Goal: Task Accomplishment & Management: Use online tool/utility

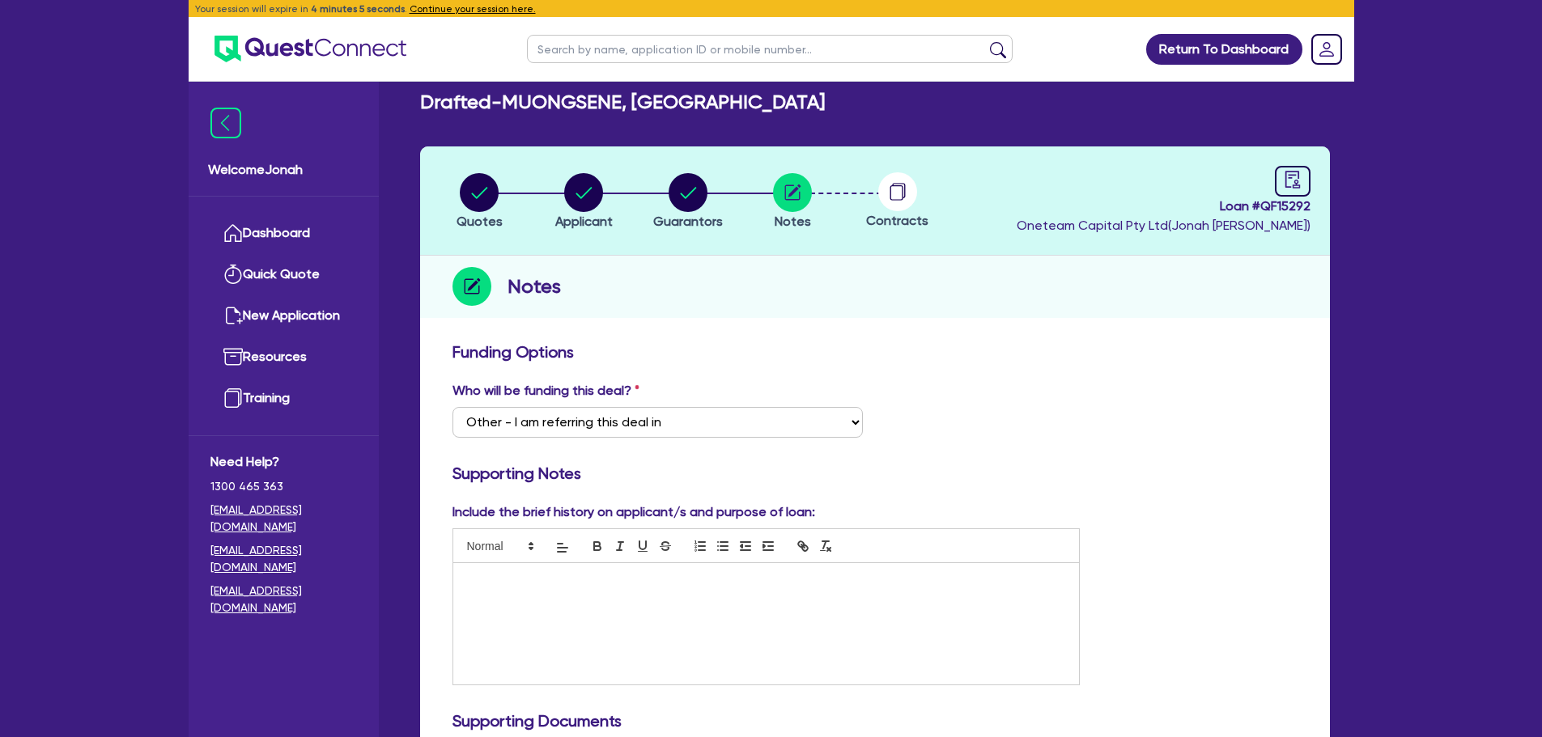
select select "Other"
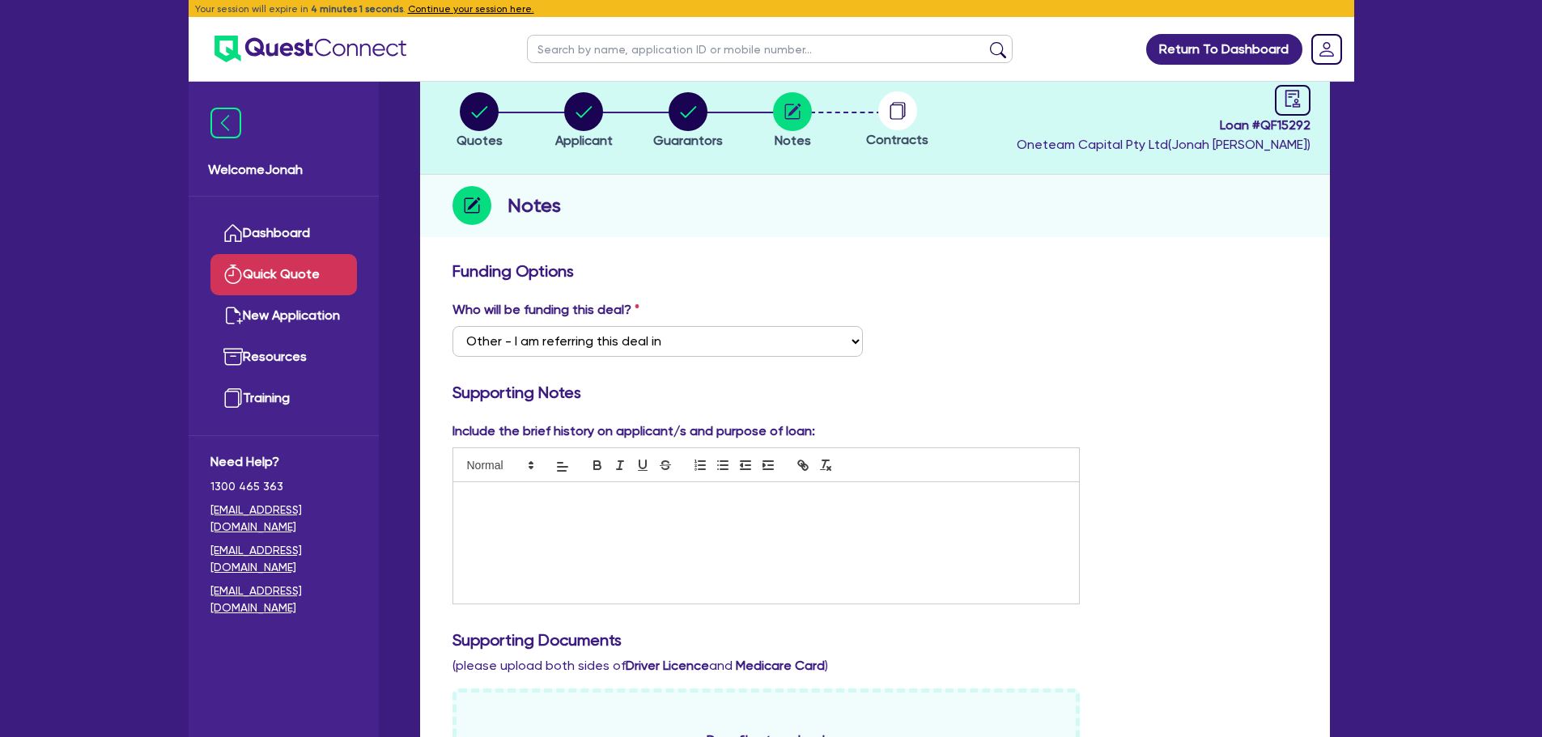
click at [299, 261] on link "Quick Quote" at bounding box center [283, 274] width 146 height 41
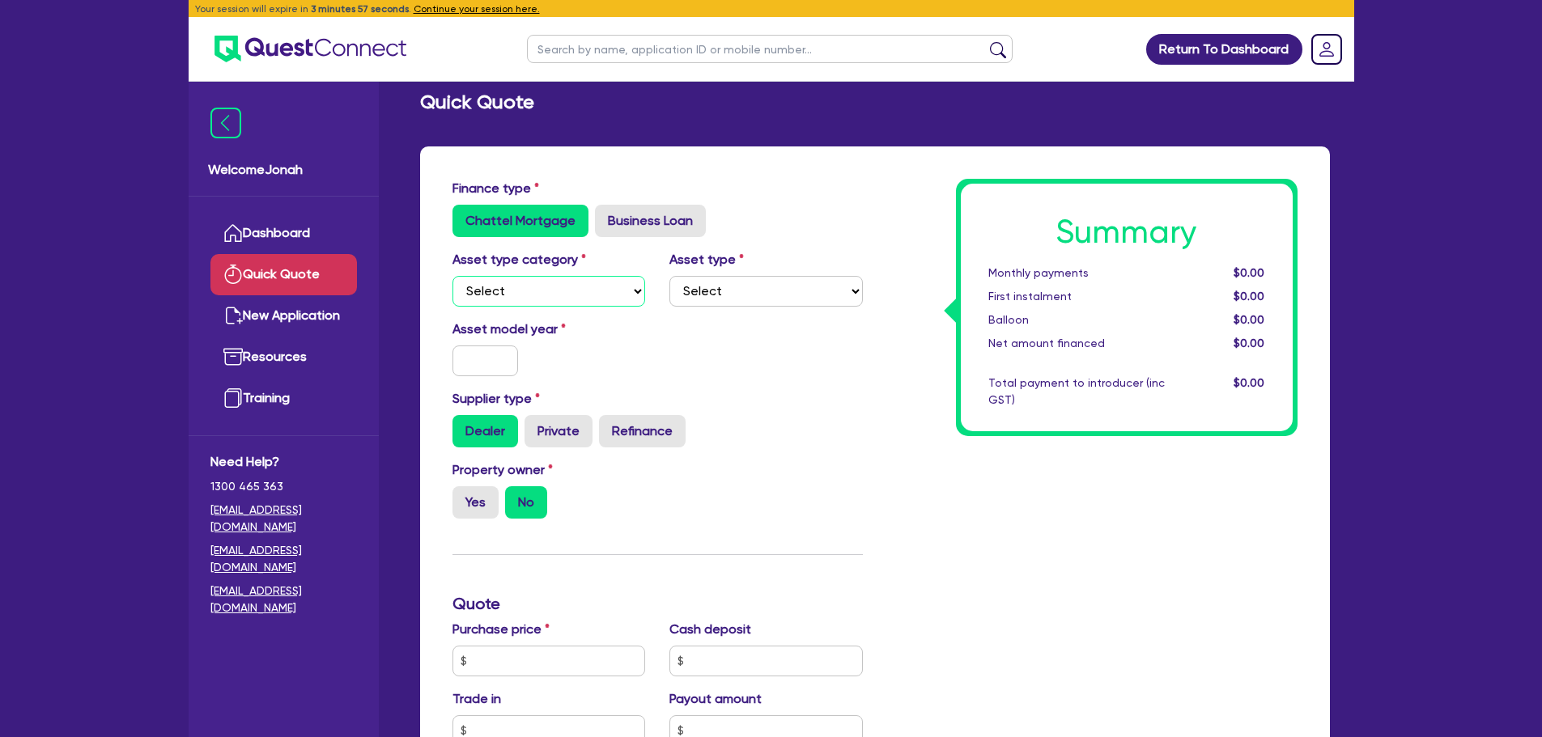
click at [526, 292] on select "Select Cars and light trucks Primary assets Secondary assets Tertiary assets" at bounding box center [548, 291] width 193 height 31
select select "PRIMARY_ASSETS"
click at [452, 276] on select "Select Cars and light trucks Primary assets Secondary assets Tertiary assets" at bounding box center [548, 291] width 193 height 31
click at [503, 364] on input "text" at bounding box center [485, 361] width 66 height 31
type input "2022"
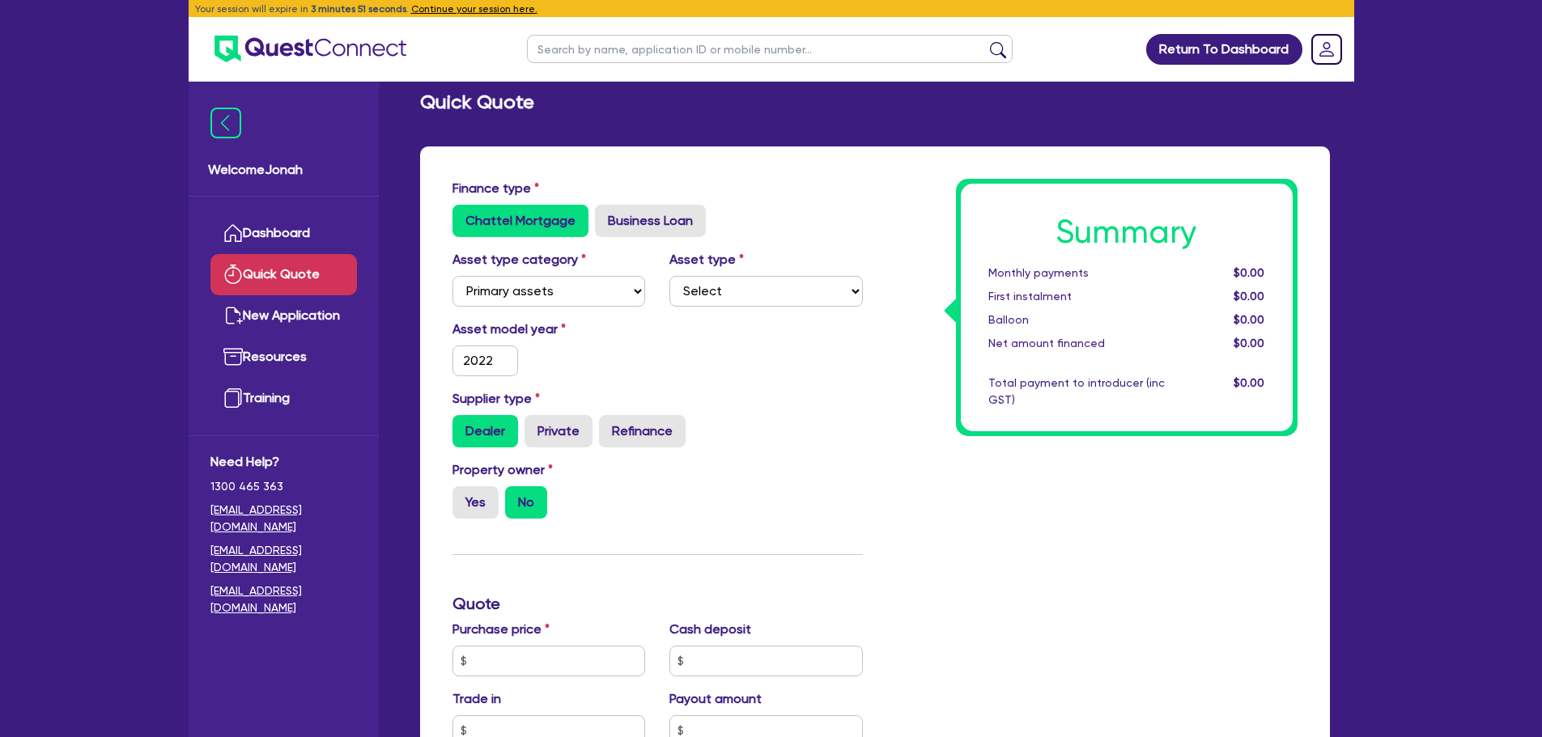
click at [711, 354] on div "Asset model year [DATE]" at bounding box center [657, 355] width 435 height 70
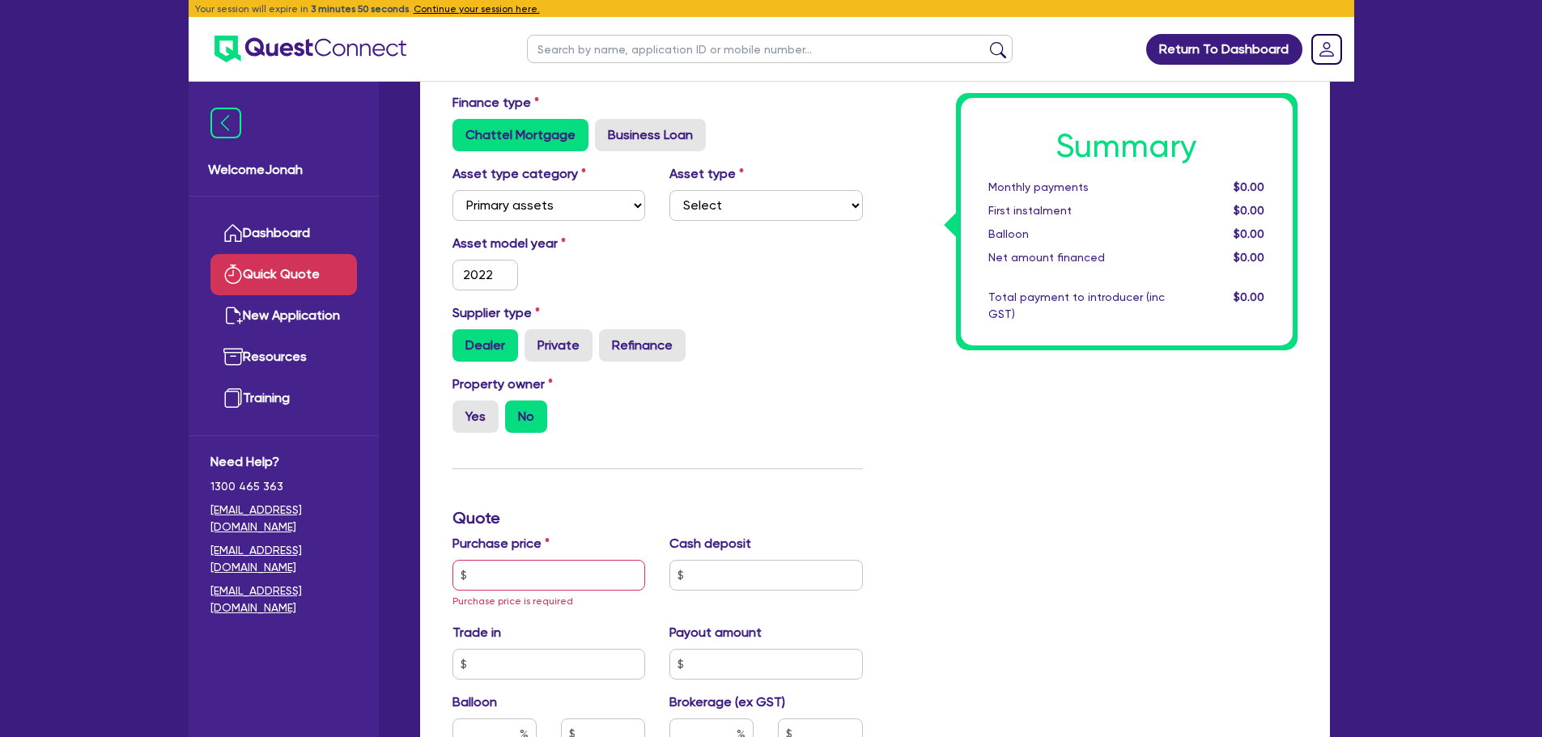
scroll to position [243, 0]
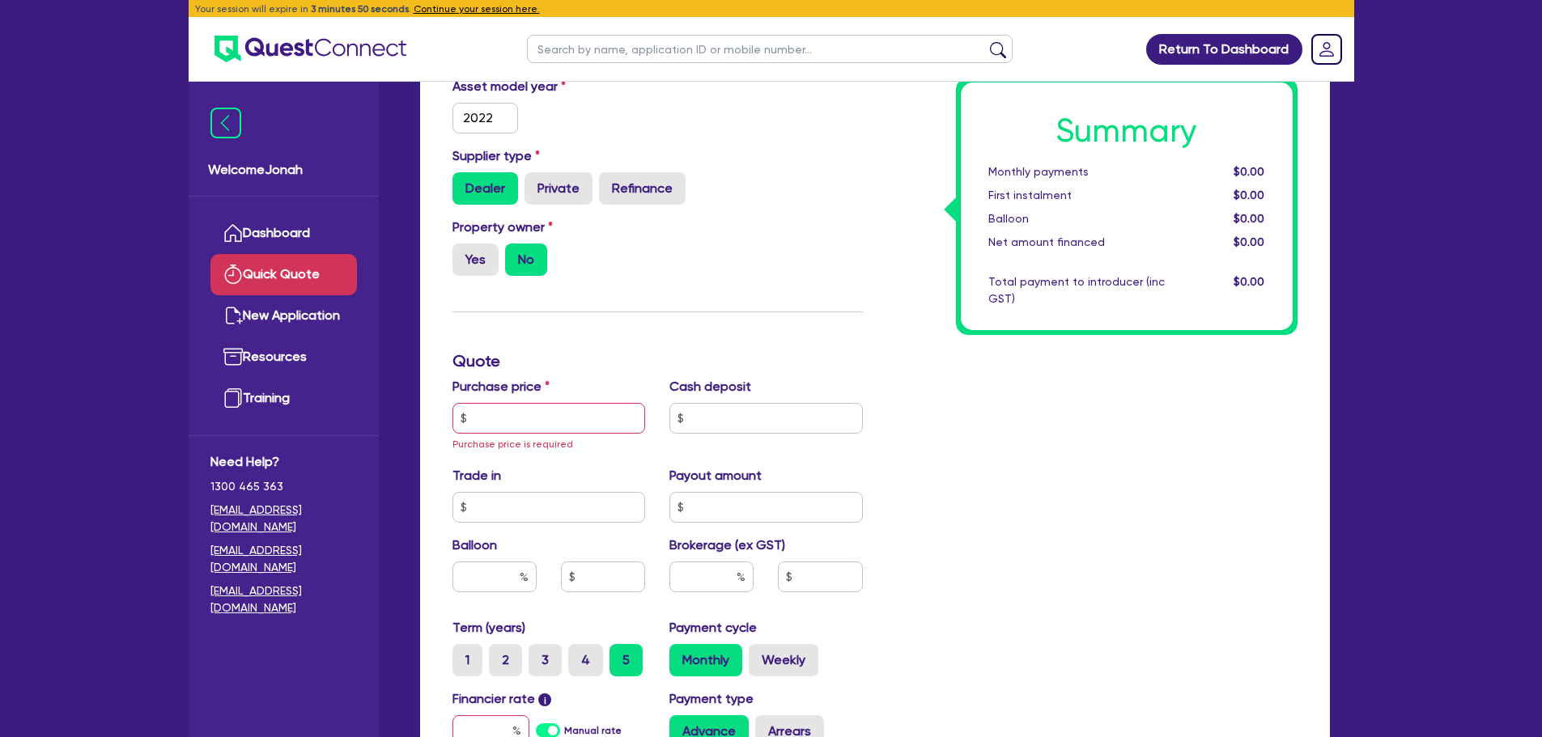
click at [566, 436] on div "Purchase price Purchase price is required" at bounding box center [549, 415] width 218 height 76
click at [570, 423] on input "text" at bounding box center [548, 418] width 193 height 31
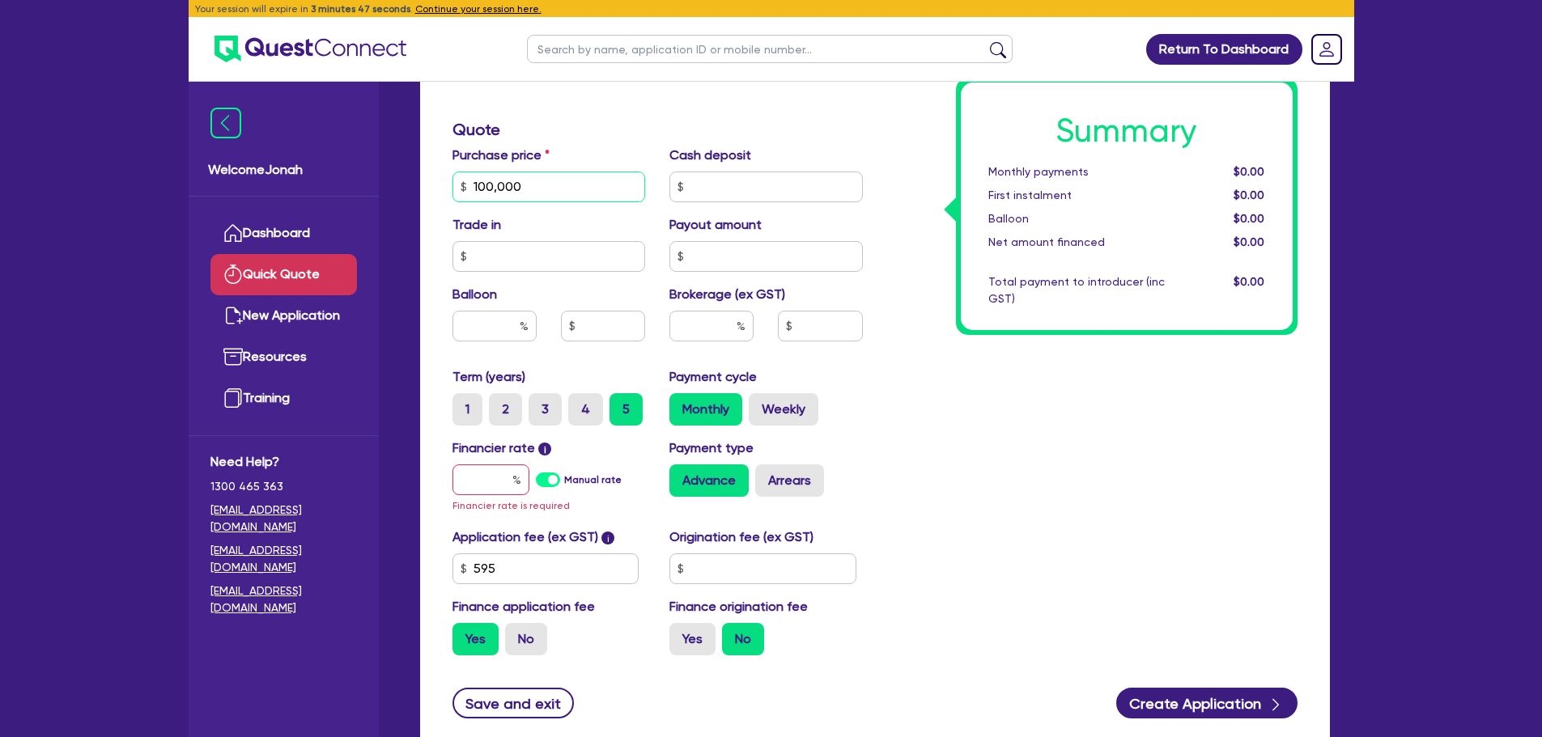
scroll to position [486, 0]
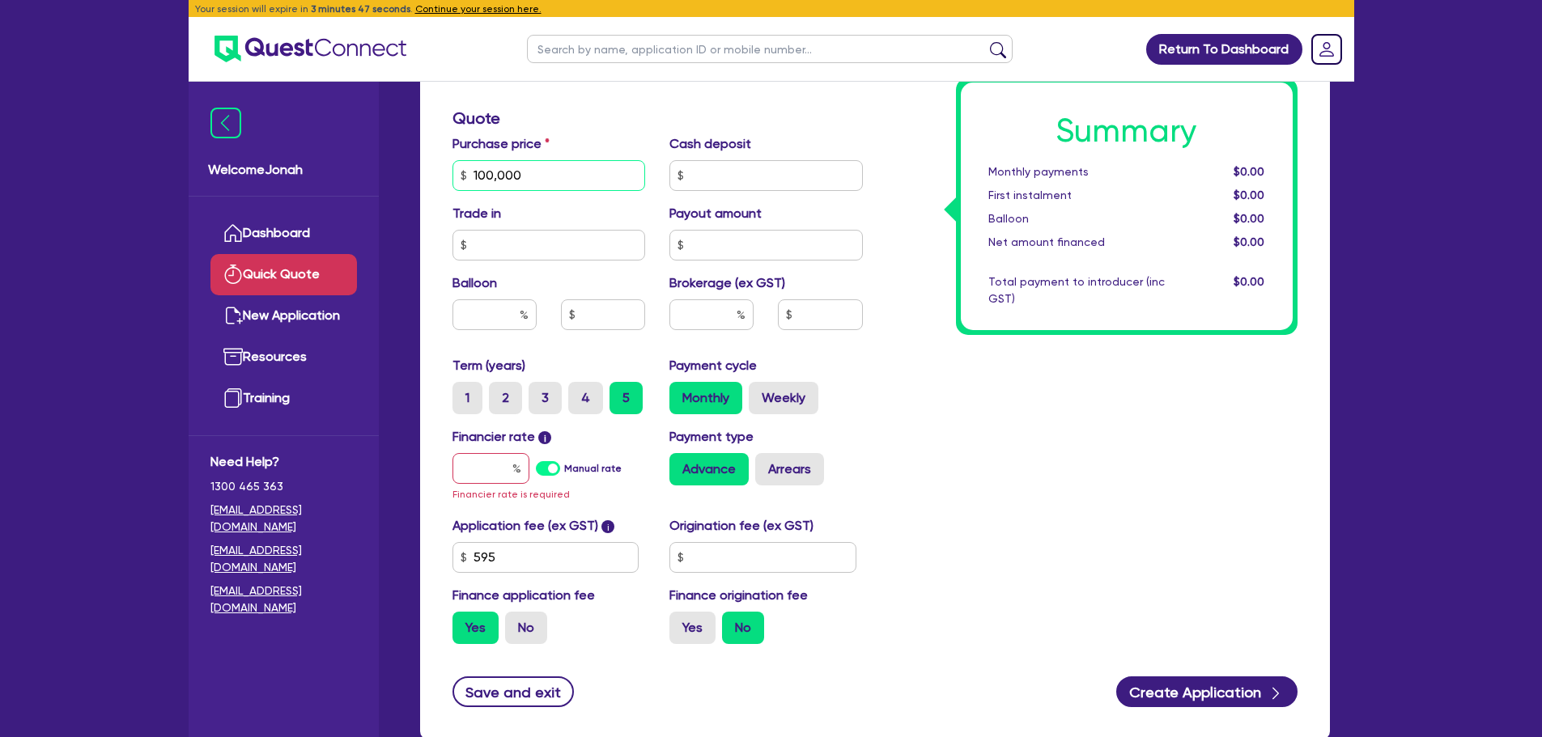
type input "100,000"
click at [494, 310] on input "text" at bounding box center [494, 314] width 84 height 31
type input "30"
click at [1059, 415] on div "Summary Monthly payments $0.00 First instalment $0.00 Balloon $0.00 Net amount …" at bounding box center [1092, 175] width 435 height 964
click at [453, 473] on input "text" at bounding box center [490, 468] width 77 height 31
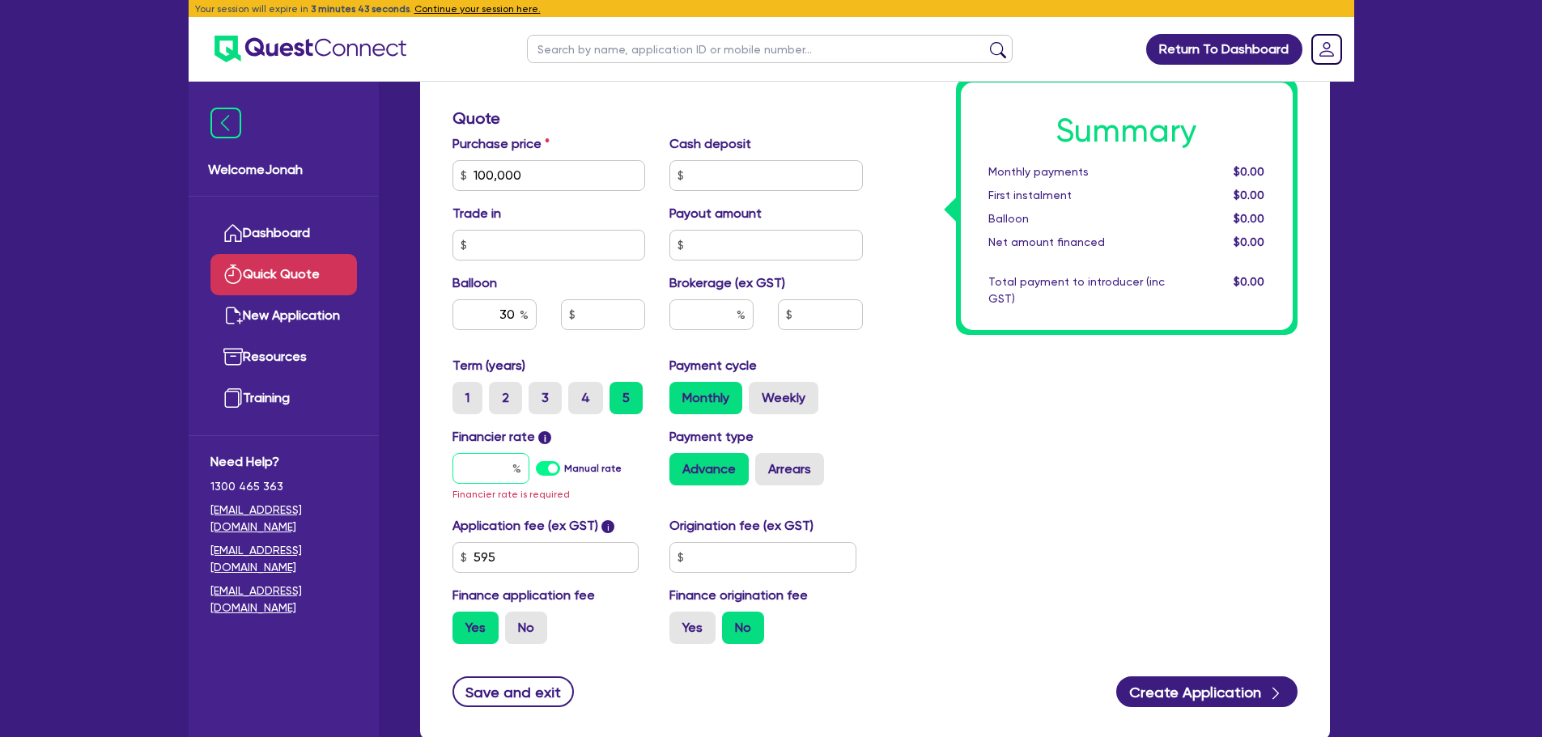
type input "7"
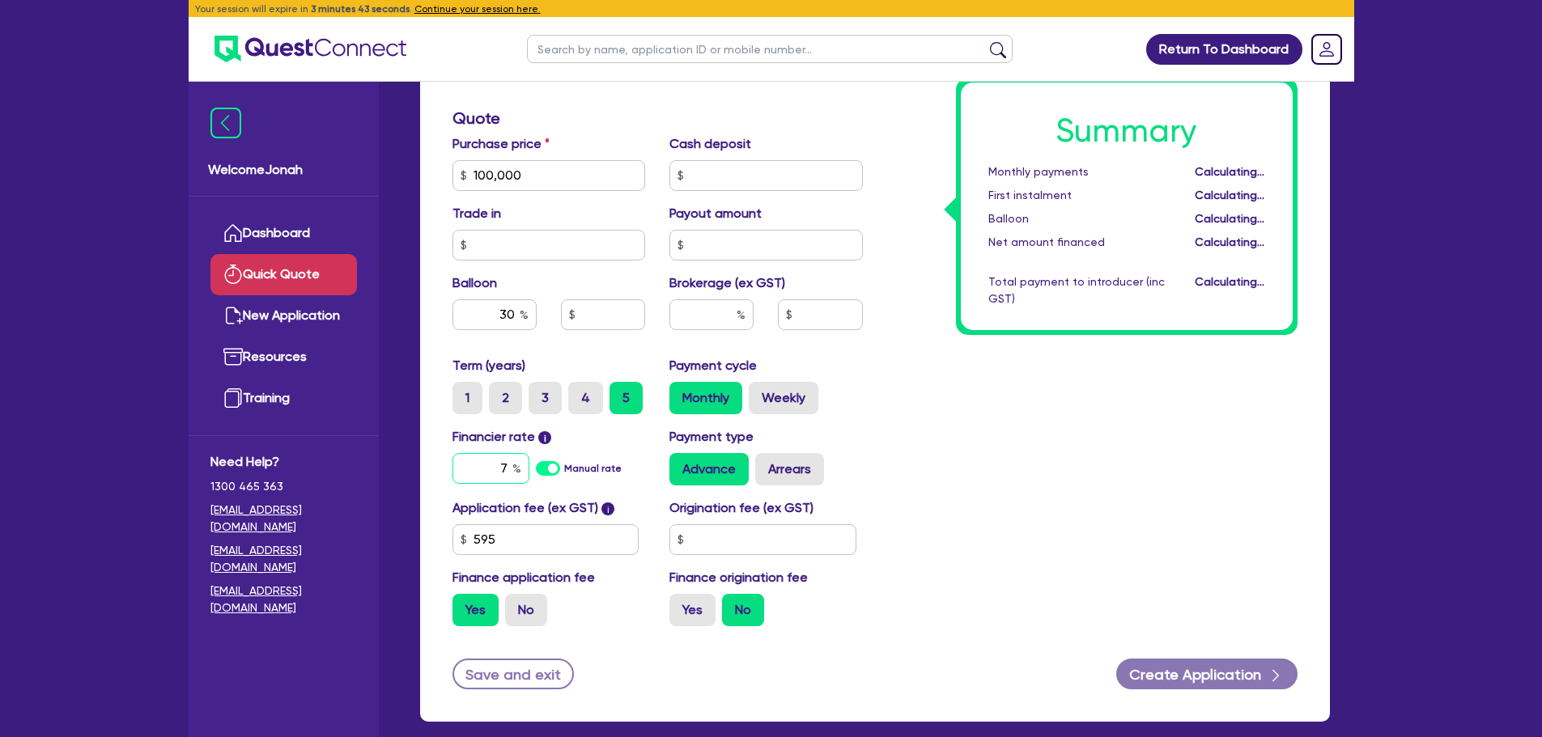
type input "30,000"
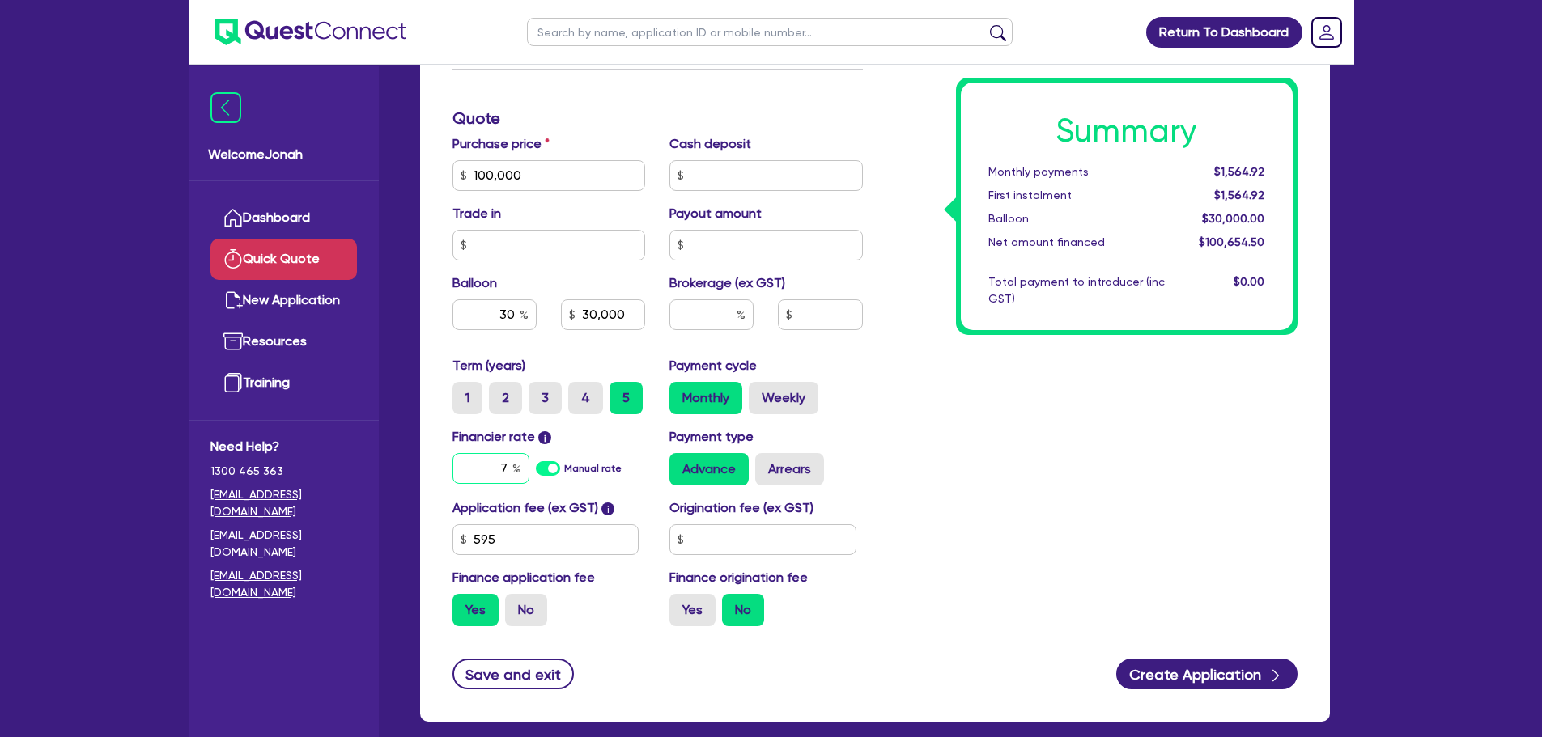
type input "7"
type input "30,000"
drag, startPoint x: 1076, startPoint y: 437, endPoint x: 1070, endPoint y: 444, distance: 9.2
click at [1073, 439] on div "Summary Monthly payments $1,564.92 First instalment $1,564.92 Balloon $30,000.0…" at bounding box center [1092, 166] width 435 height 946
